Goal: Task Accomplishment & Management: Use online tool/utility

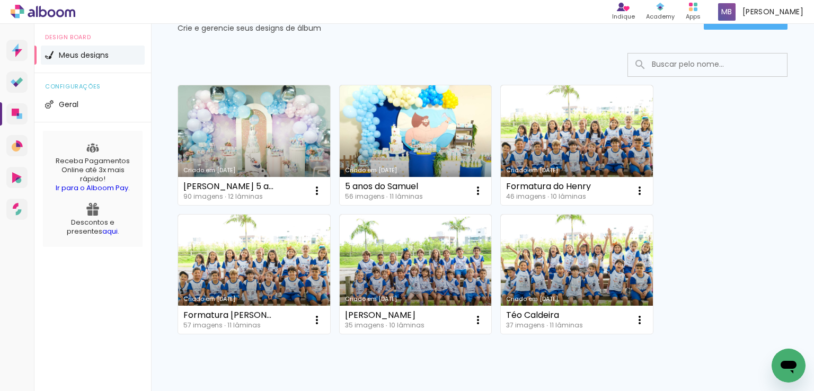
scroll to position [49, 0]
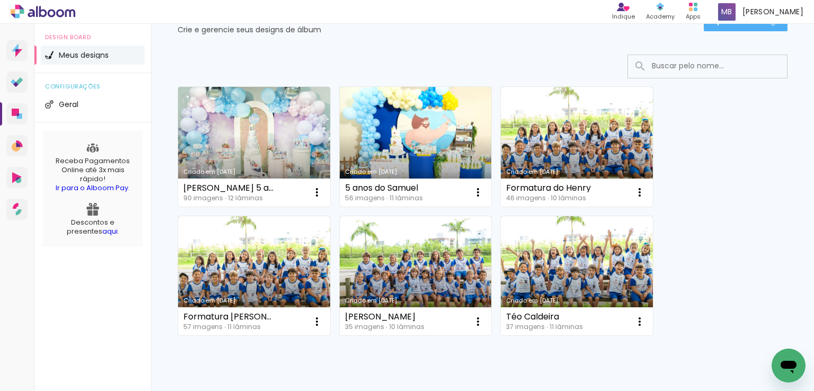
click at [279, 134] on link "Criado em [DATE]" at bounding box center [254, 147] width 152 height 120
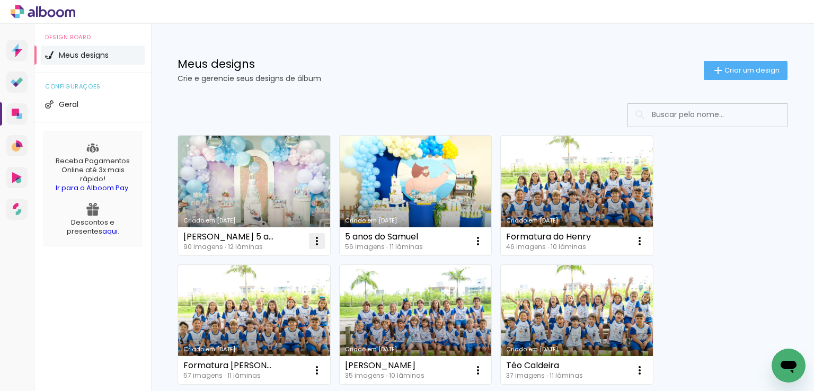
click at [321, 238] on iron-icon at bounding box center [316, 241] width 13 height 13
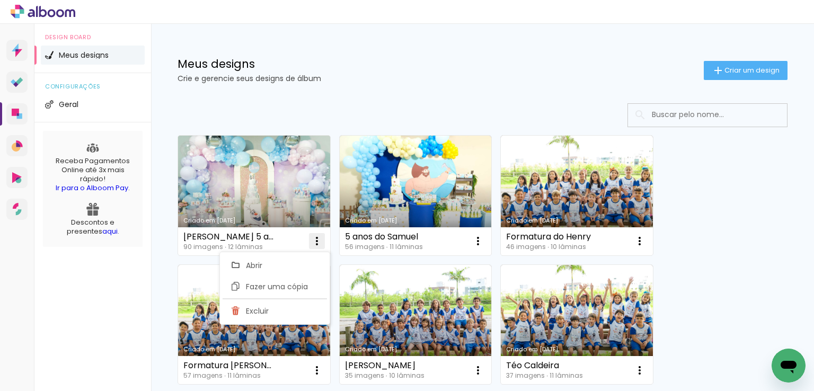
click at [317, 238] on iron-icon at bounding box center [316, 241] width 13 height 13
